Goal: Register for event/course: Register for event/course

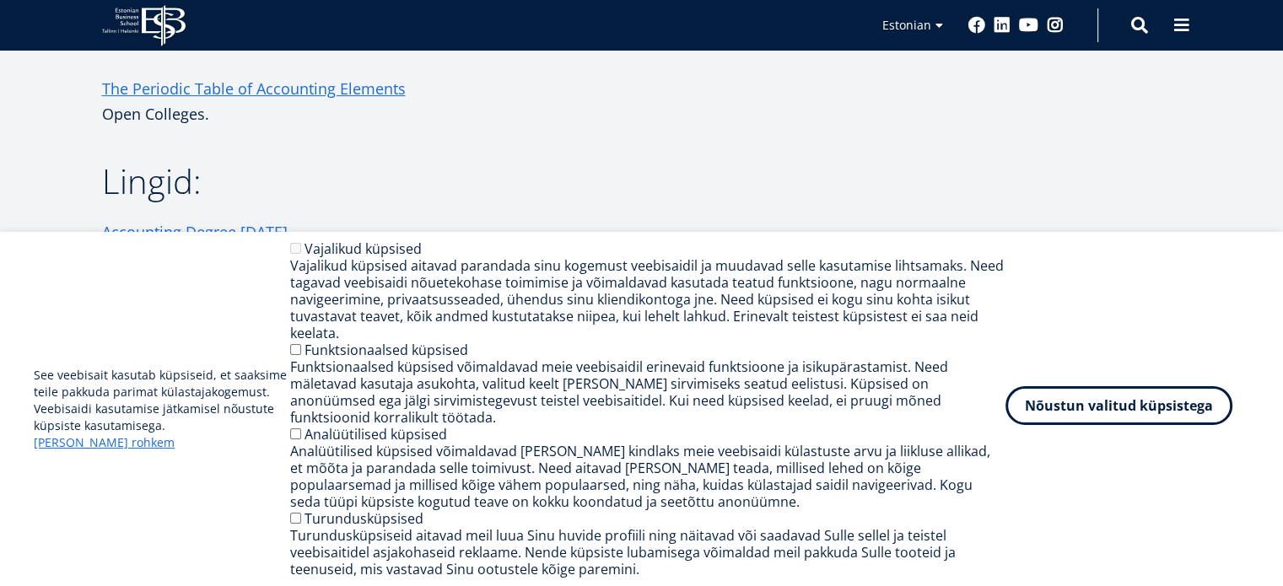
click at [1154, 423] on button "Nõustun valitud küpsistega" at bounding box center [1119, 405] width 227 height 39
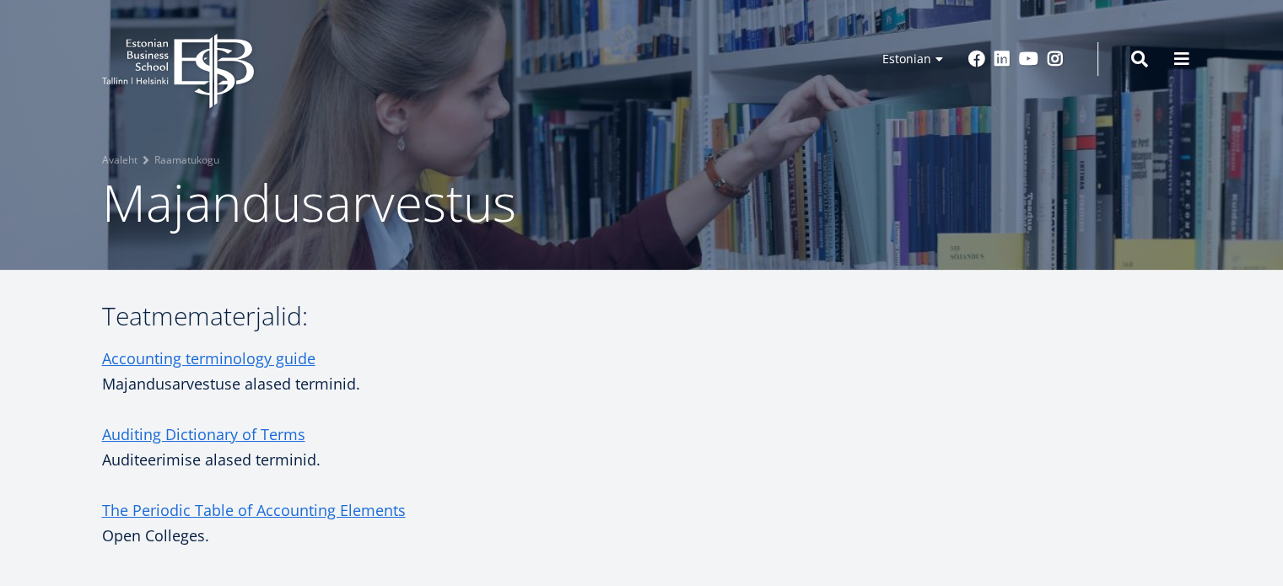
click at [210, 70] on icon at bounding box center [213, 71] width 79 height 75
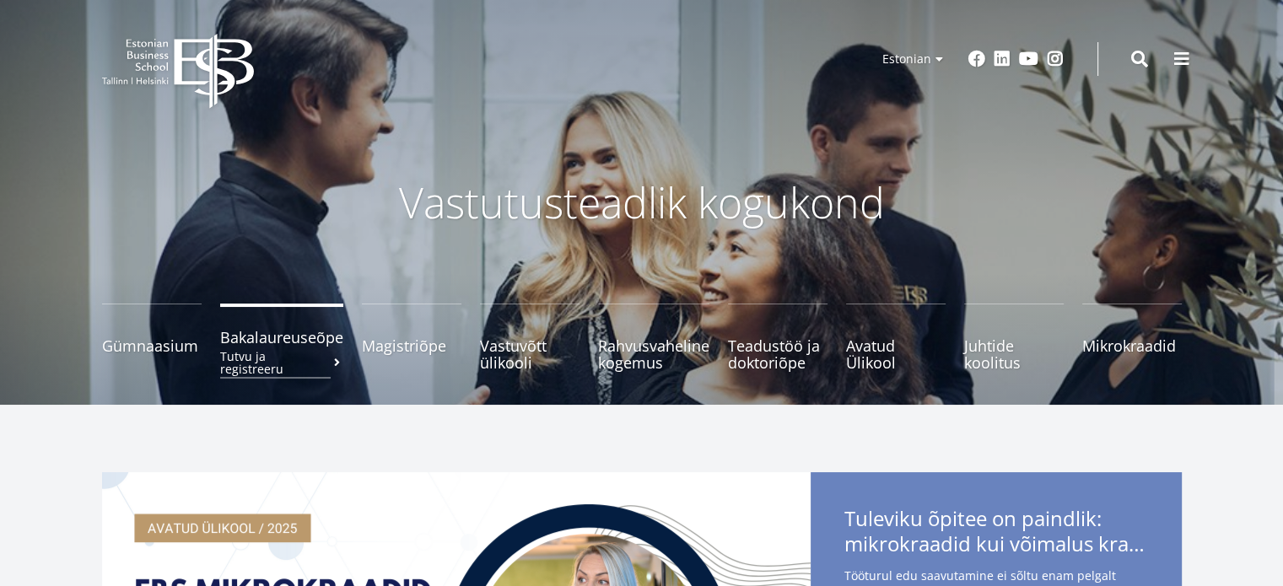
click at [230, 321] on link "Bakalaureuseõpe Tutvu ja registreeru" at bounding box center [281, 337] width 123 height 67
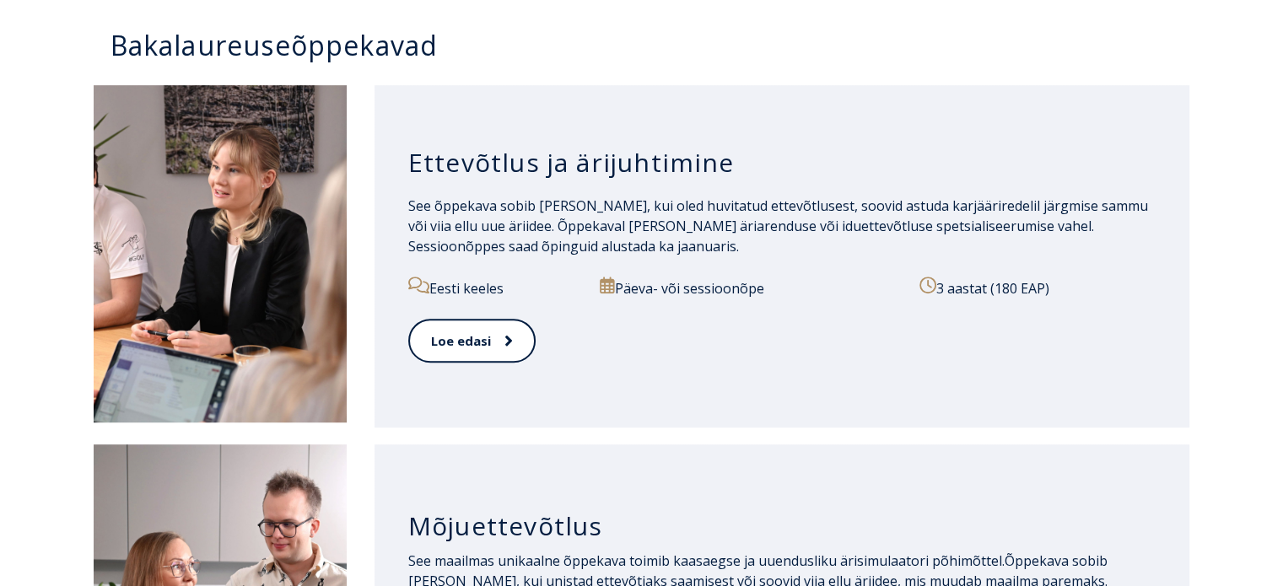
scroll to position [759, 0]
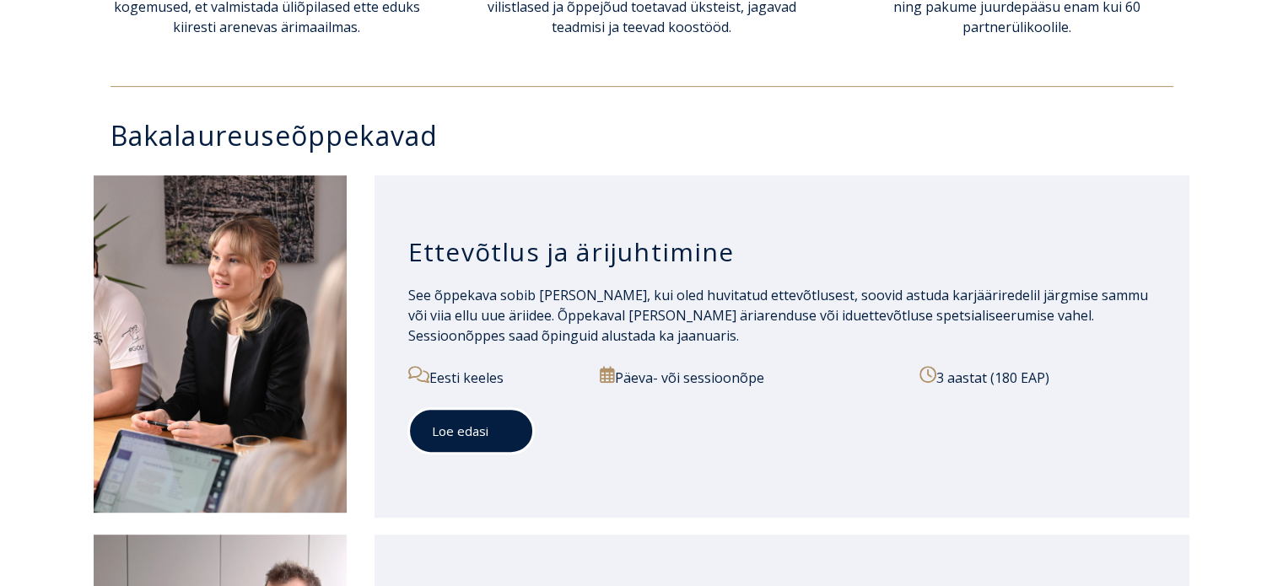
click at [499, 418] on link "Loe edasi" at bounding box center [471, 431] width 126 height 46
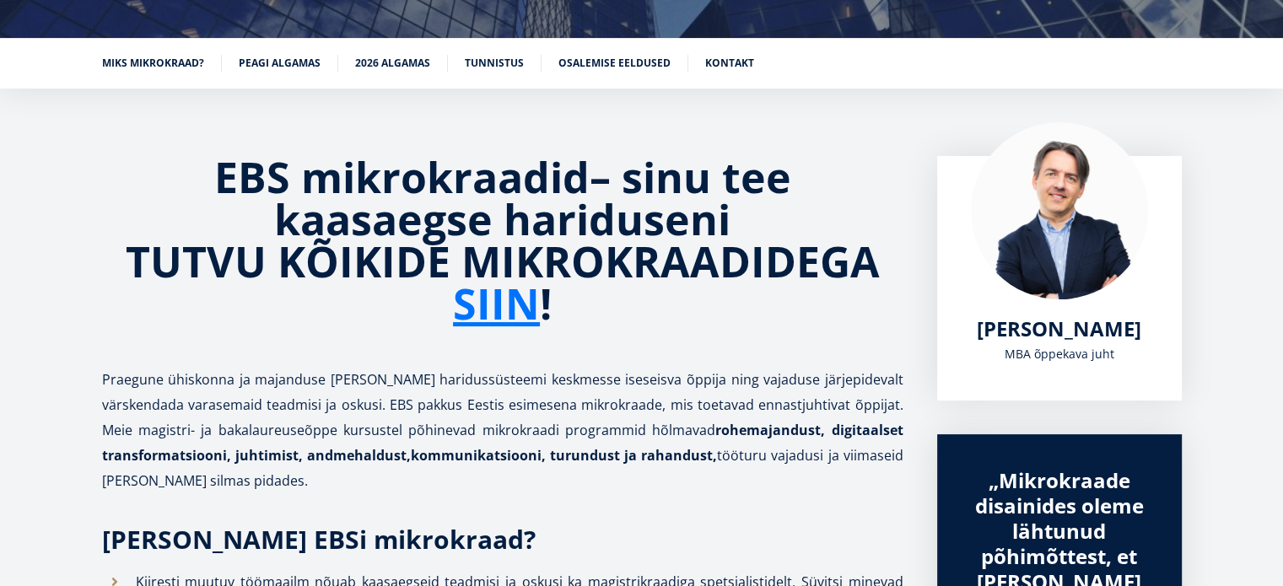
scroll to position [236, 0]
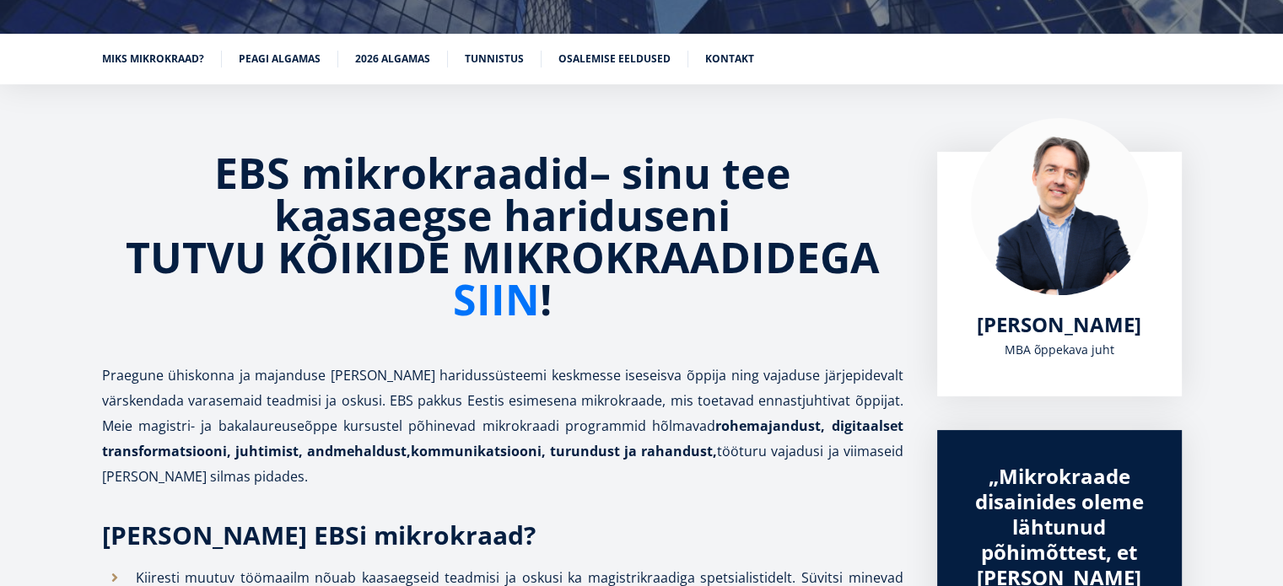
click at [523, 321] on link "SIIN" at bounding box center [496, 299] width 87 height 42
